Goal: Information Seeking & Learning: Learn about a topic

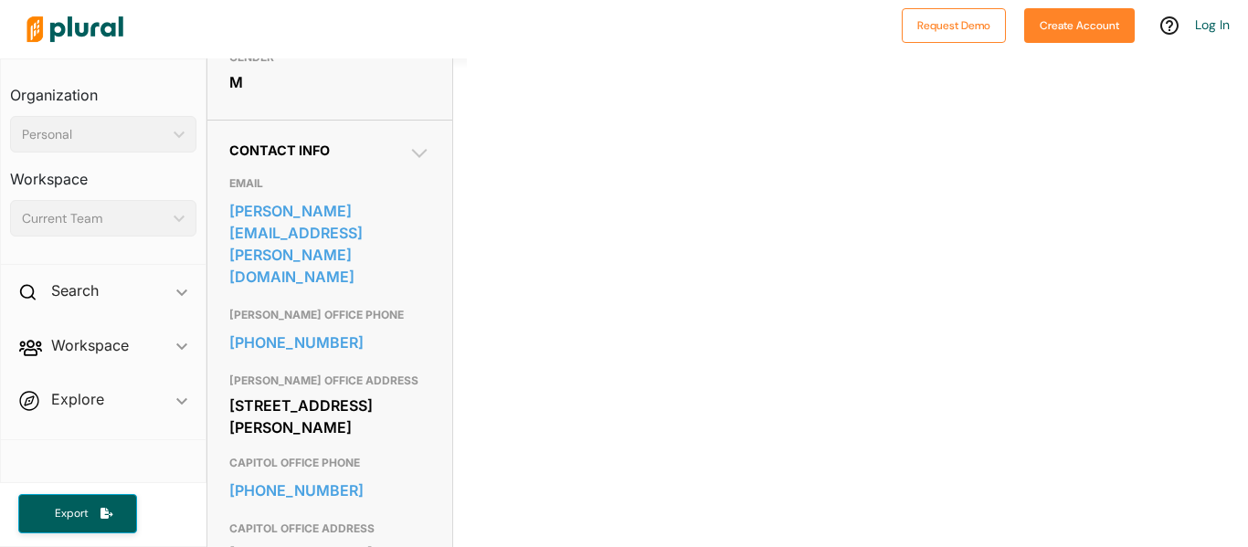
click at [662, 214] on div "0 Filter by Session 1 Filter by Session close Current Sessions Alabama 2026 Reg…" at bounding box center [857, 81] width 781 height 914
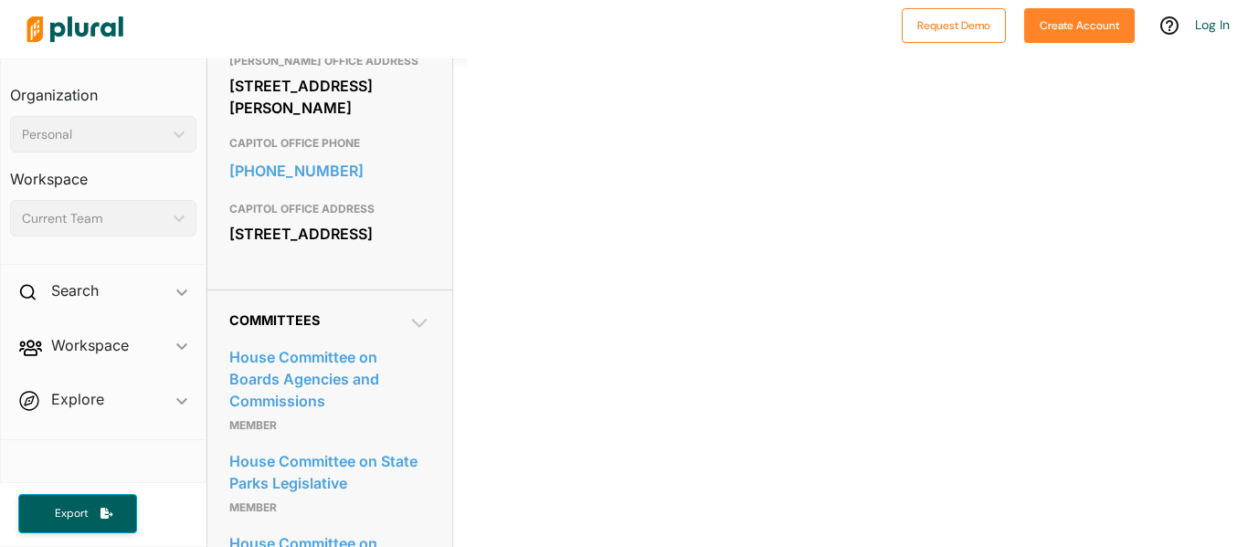
scroll to position [832, 0]
